Goal: Information Seeking & Learning: Learn about a topic

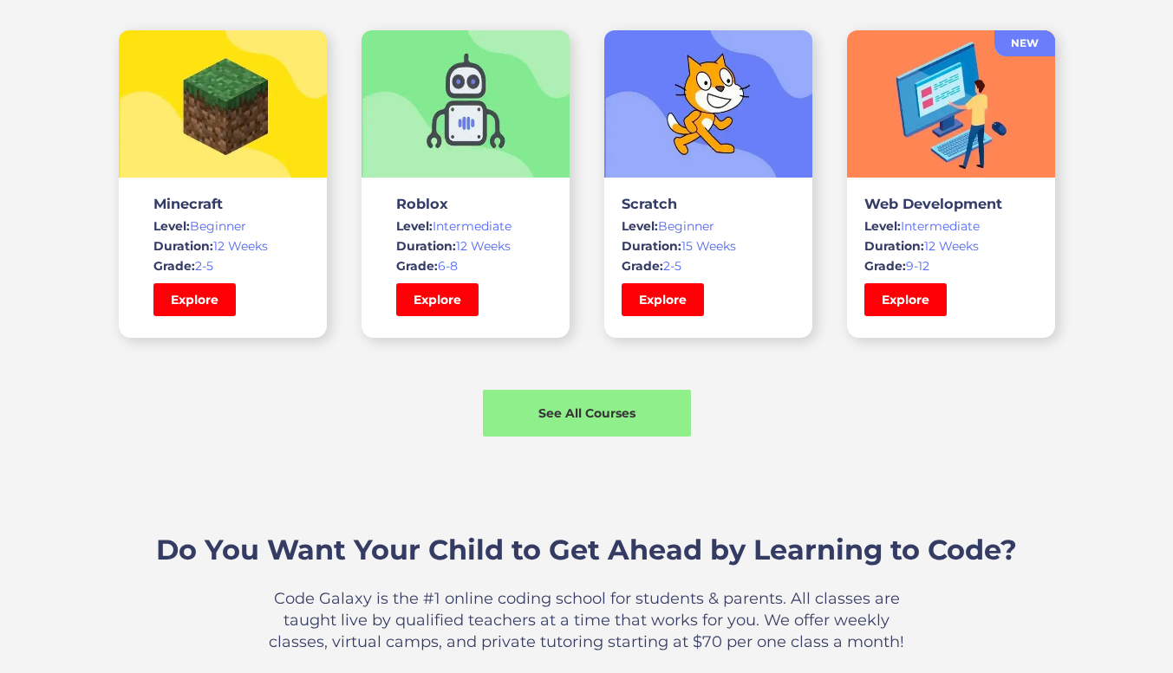
scroll to position [1278, 0]
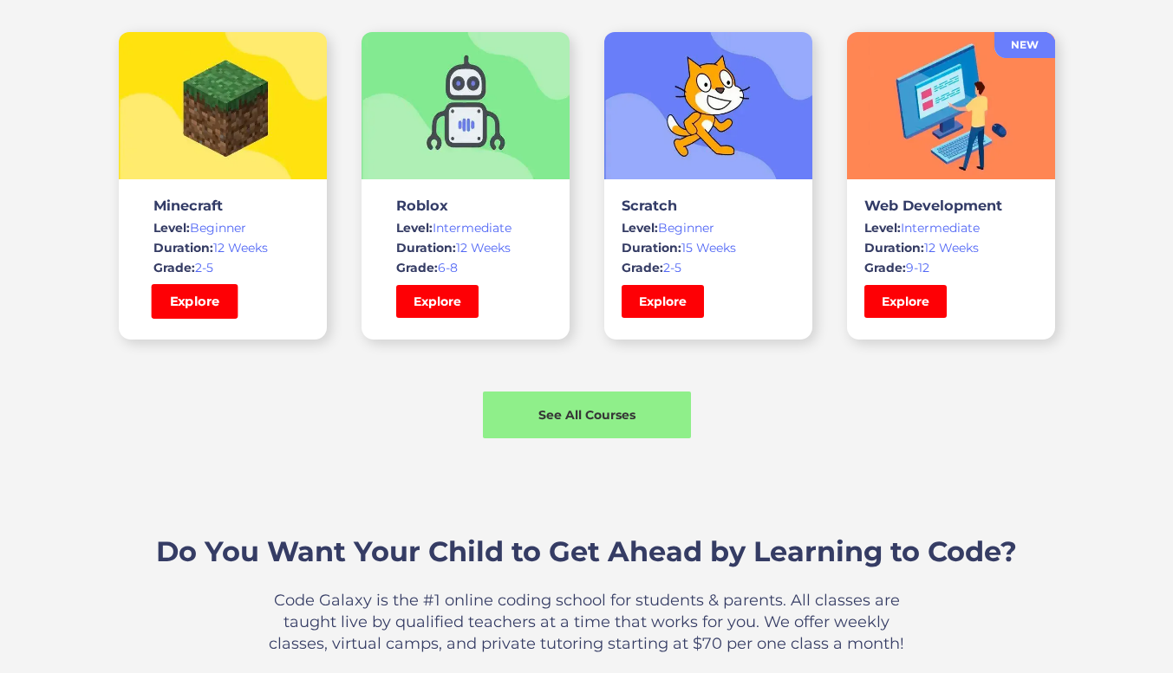
click at [201, 296] on link "Explore" at bounding box center [194, 301] width 87 height 35
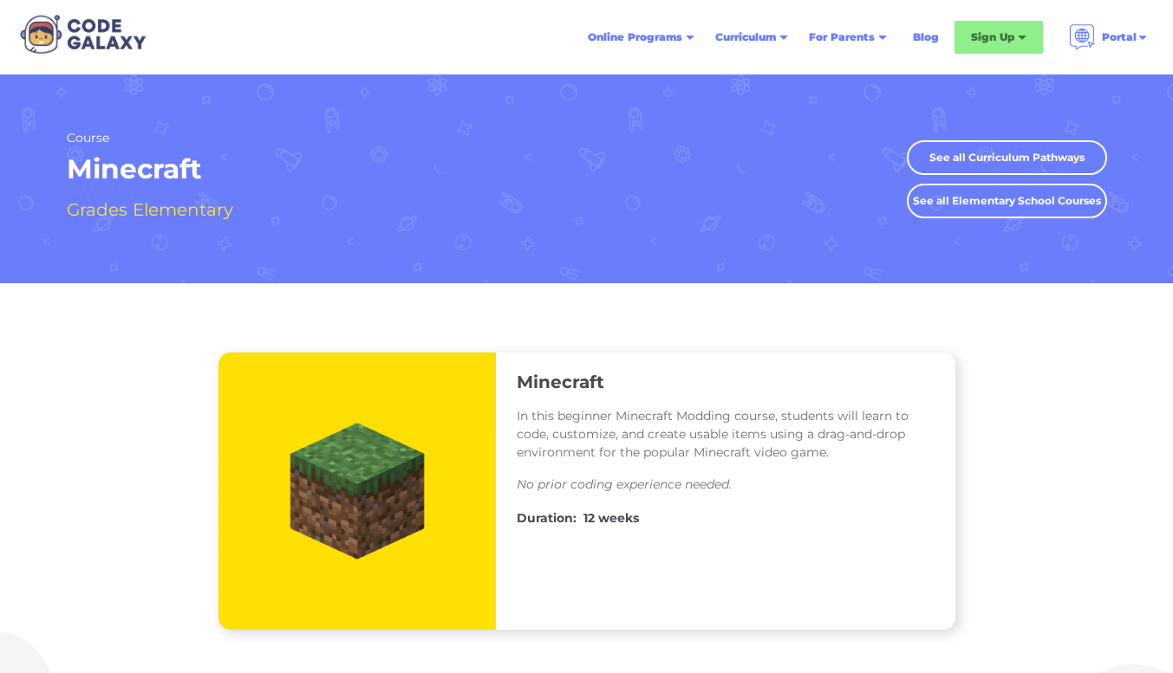
click at [989, 192] on link "See all Elementary School Courses" at bounding box center [1007, 201] width 200 height 35
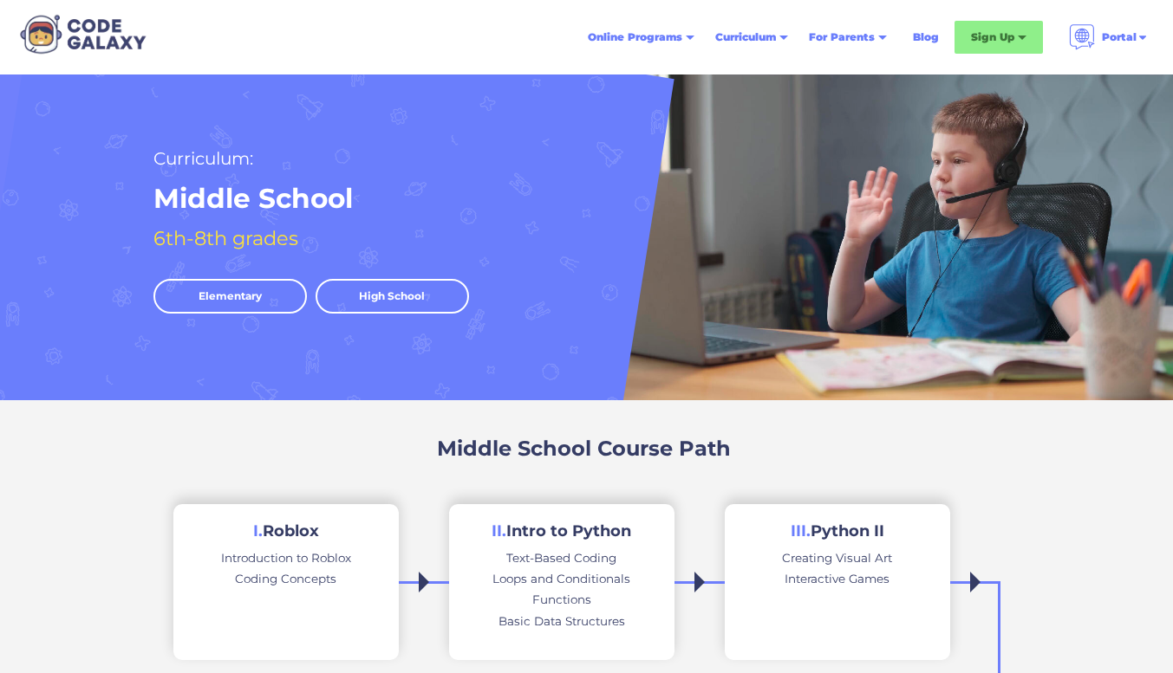
click at [237, 296] on link "Elementary" at bounding box center [229, 296] width 153 height 35
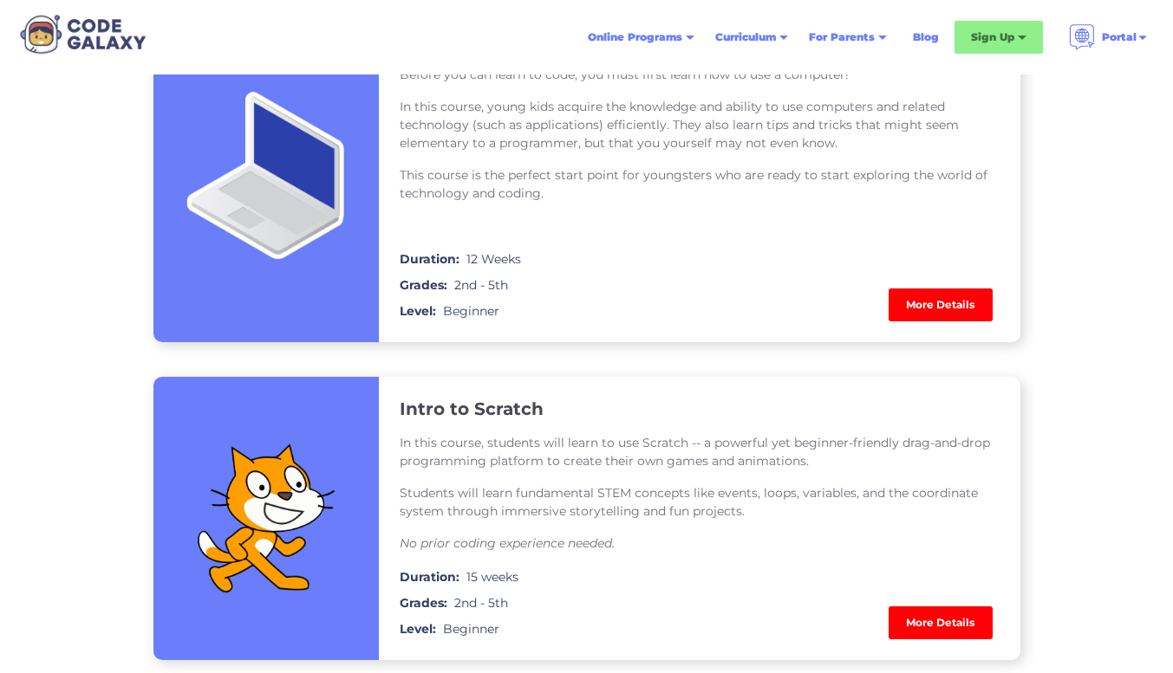
scroll to position [1368, 0]
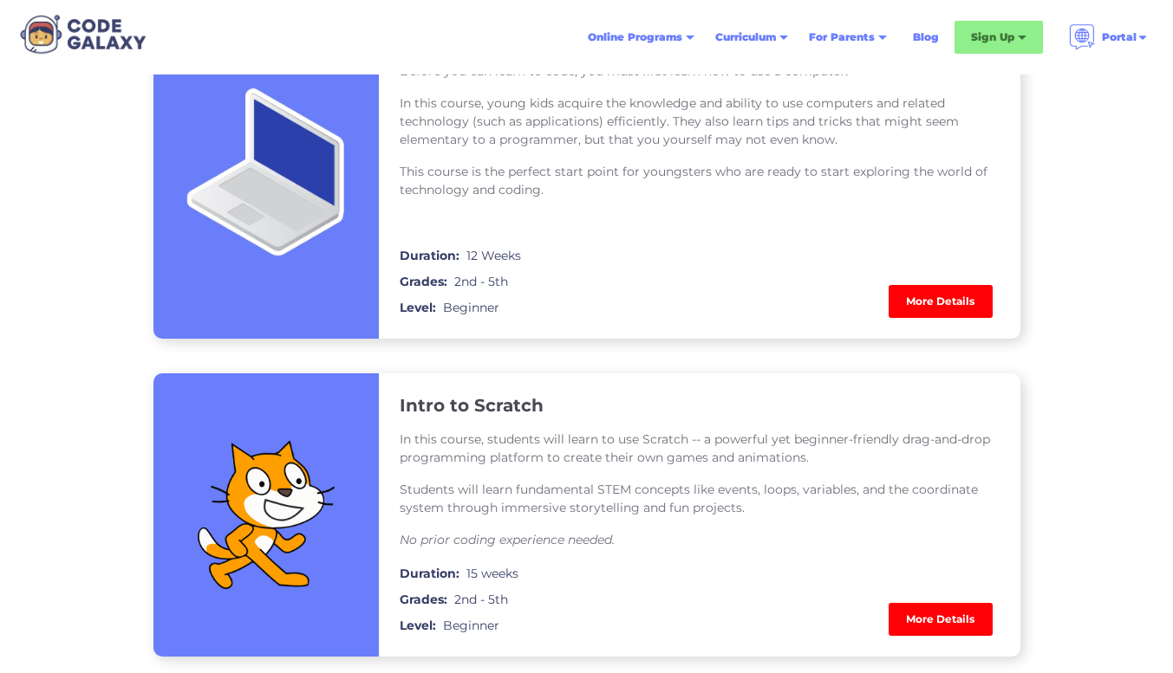
click at [926, 304] on link "More Details" at bounding box center [940, 301] width 104 height 33
